Goal: Information Seeking & Learning: Learn about a topic

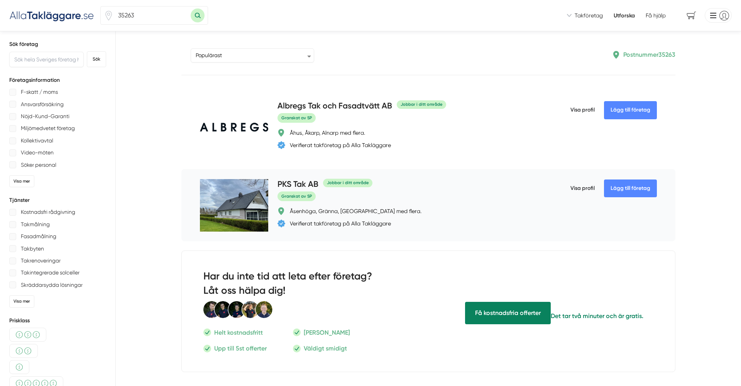
click at [316, 185] on h4 "PKS Tak AB" at bounding box center [298, 184] width 41 height 13
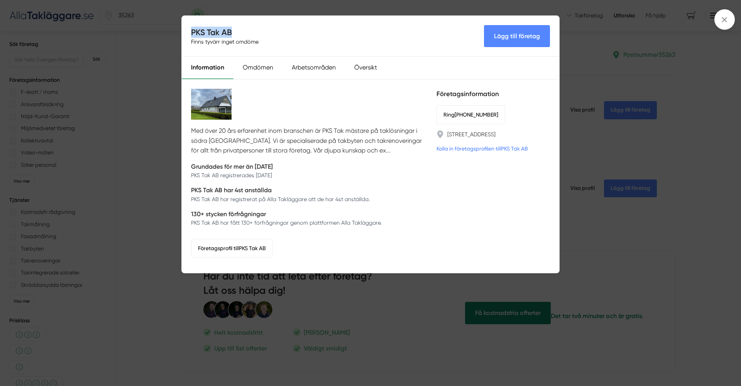
drag, startPoint x: 234, startPoint y: 29, endPoint x: 195, endPoint y: 24, distance: 38.9
click at [195, 24] on div "PKS Tak AB Finns tyvärr inget omdöme Lägg till företag" at bounding box center [371, 36] width 378 height 41
copy h4 "PKS Tak AB"
click at [721, 18] on icon at bounding box center [725, 19] width 8 height 8
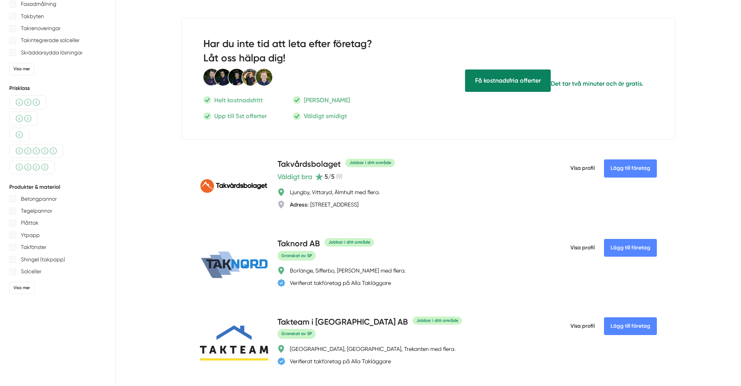
scroll to position [334, 0]
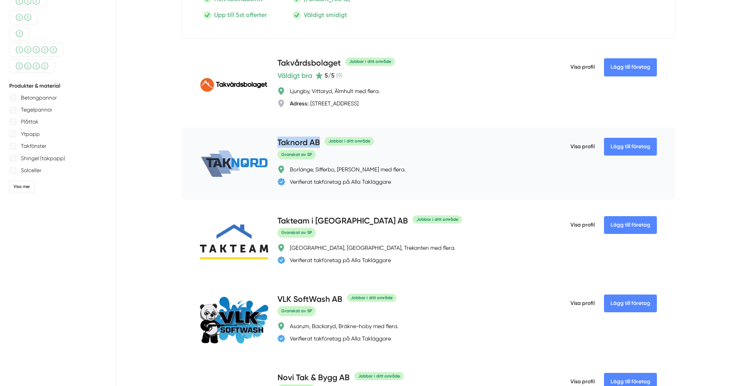
drag, startPoint x: 320, startPoint y: 144, endPoint x: 280, endPoint y: 141, distance: 40.3
click at [280, 141] on h4 "Taknord AB" at bounding box center [299, 143] width 42 height 13
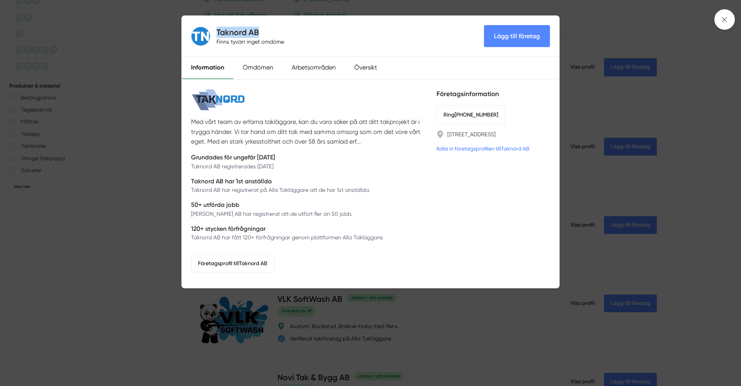
drag, startPoint x: 261, startPoint y: 30, endPoint x: 217, endPoint y: 31, distance: 44.8
click at [217, 31] on h4 "Taknord AB" at bounding box center [252, 32] width 71 height 11
copy h4 "Taknord AB"
click at [731, 20] on span at bounding box center [725, 19] width 20 height 20
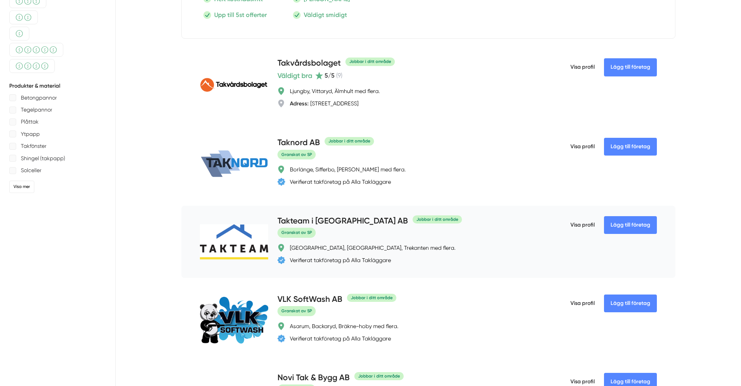
click at [323, 222] on h4 "Takteam i Sverige AB" at bounding box center [343, 221] width 131 height 13
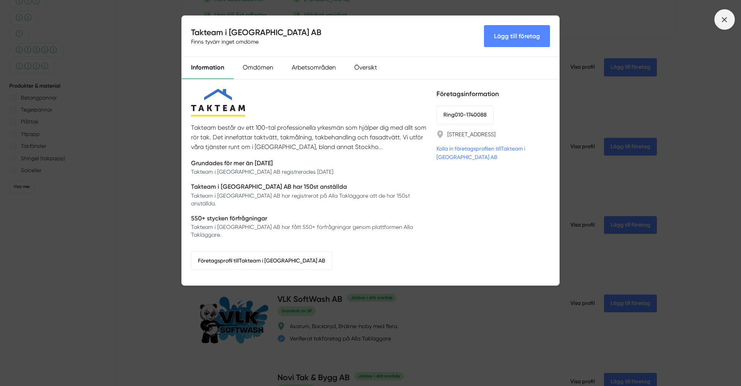
click at [720, 21] on span at bounding box center [725, 19] width 20 height 20
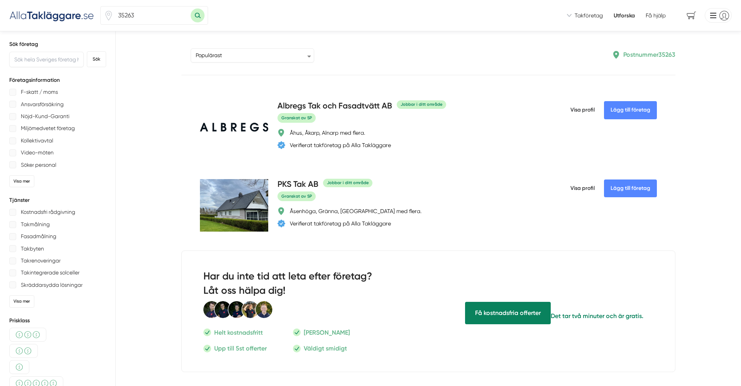
scroll to position [0, 0]
click at [16, 248] on div "Takbyten" at bounding box center [57, 249] width 97 height 10
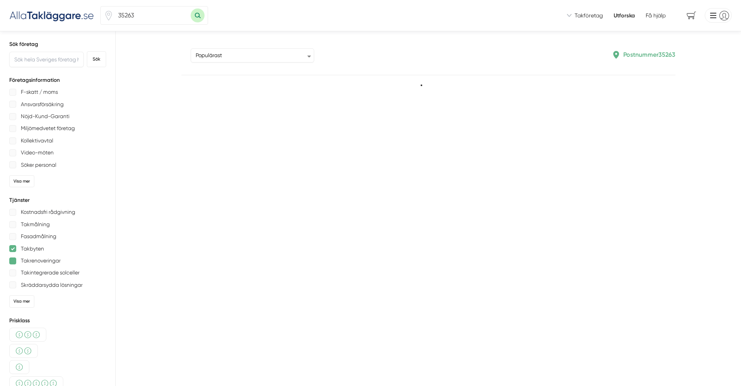
click at [13, 261] on div at bounding box center [12, 261] width 7 height 7
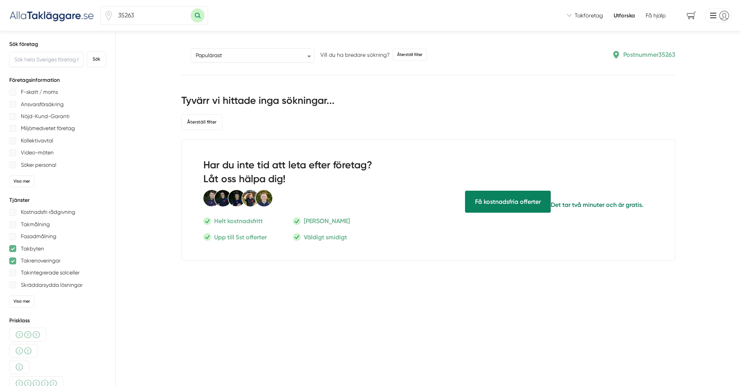
click at [13, 261] on div at bounding box center [12, 261] width 7 height 7
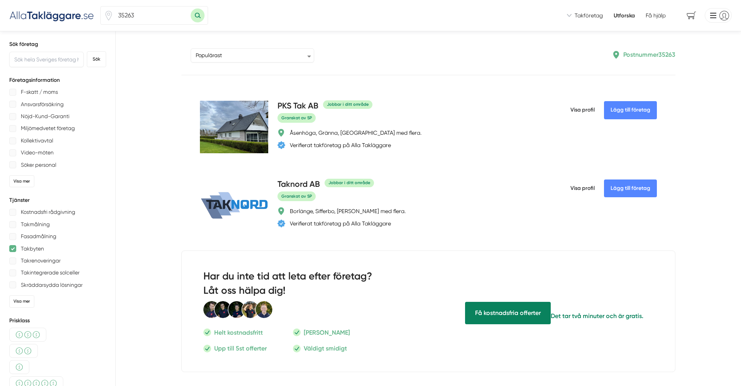
click at [11, 248] on div at bounding box center [12, 248] width 7 height 7
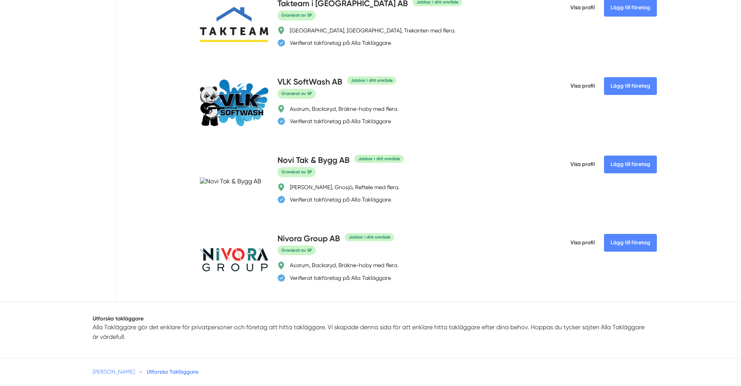
scroll to position [543, 0]
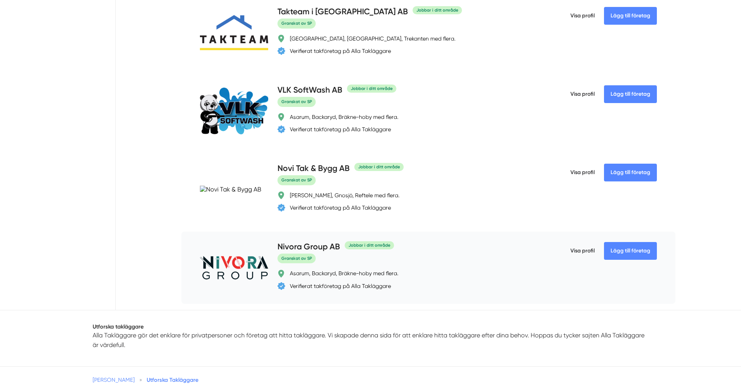
click at [246, 266] on img at bounding box center [234, 268] width 68 height 24
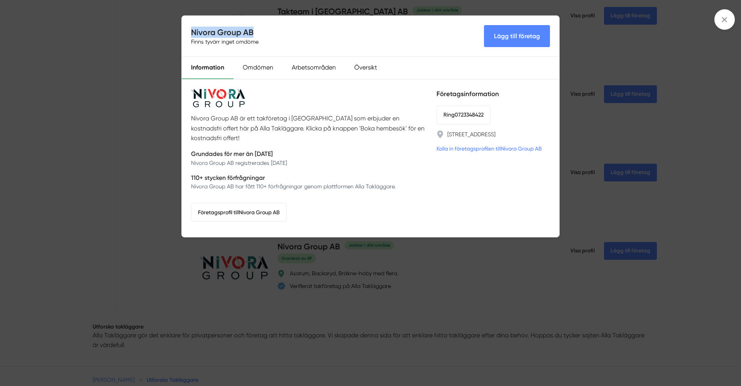
drag, startPoint x: 255, startPoint y: 31, endPoint x: 193, endPoint y: 32, distance: 62.2
click at [193, 32] on h4 "Nivora Group AB" at bounding box center [226, 32] width 71 height 11
copy h4 "Nivora Group AB"
click at [727, 15] on icon at bounding box center [725, 19] width 8 height 8
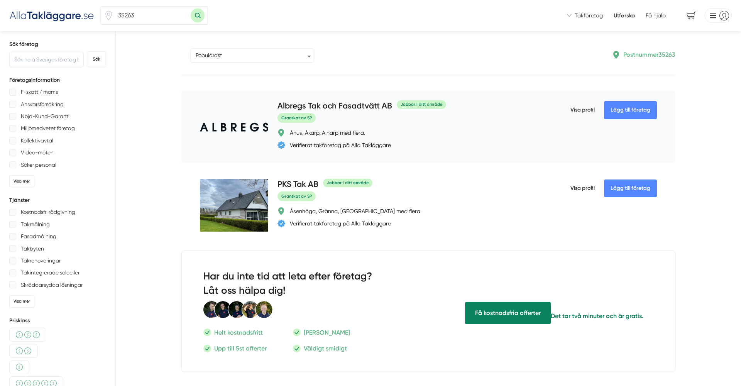
scroll to position [0, 0]
click at [64, 14] on img at bounding box center [51, 15] width 85 height 13
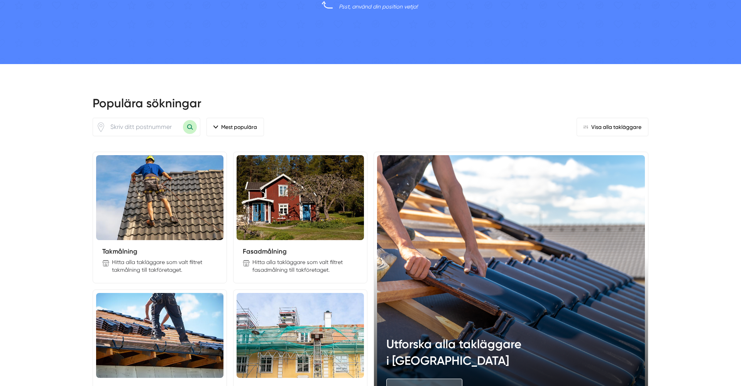
scroll to position [792, 0]
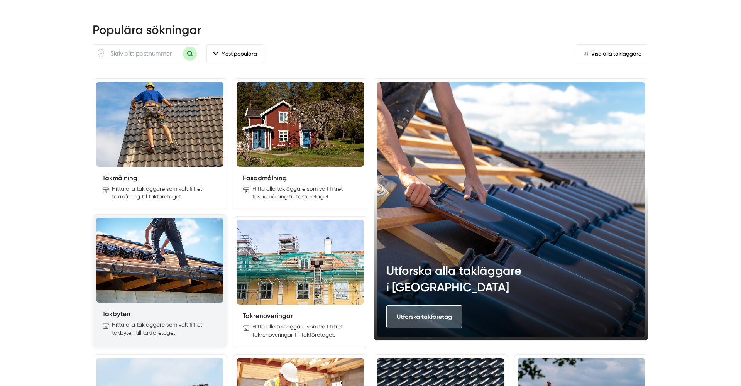
click at [190, 257] on img at bounding box center [159, 260] width 127 height 85
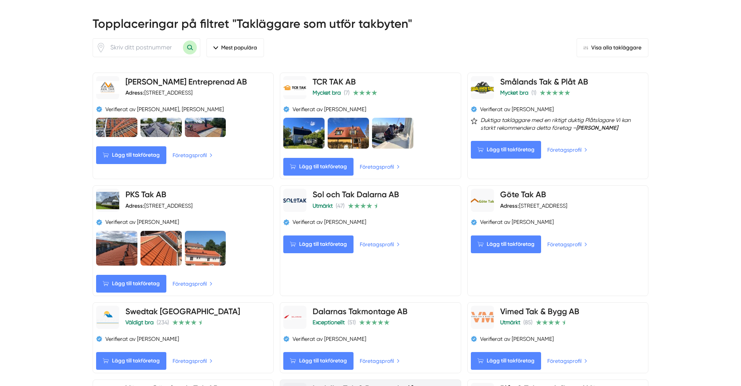
scroll to position [354, 0]
